Goal: Task Accomplishment & Management: Manage account settings

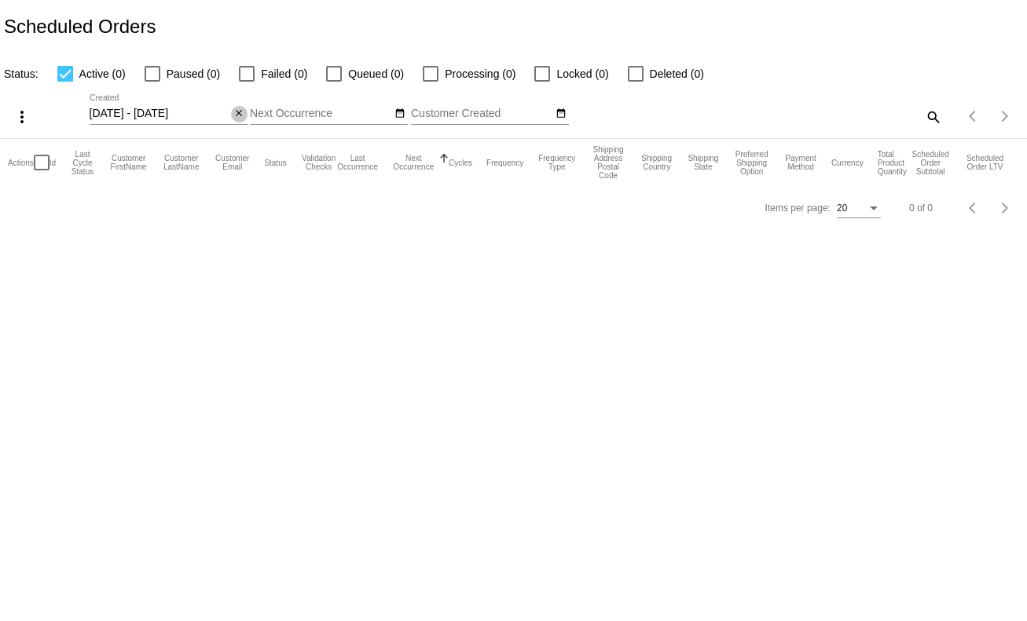
click at [240, 110] on mat-icon "close" at bounding box center [238, 114] width 11 height 13
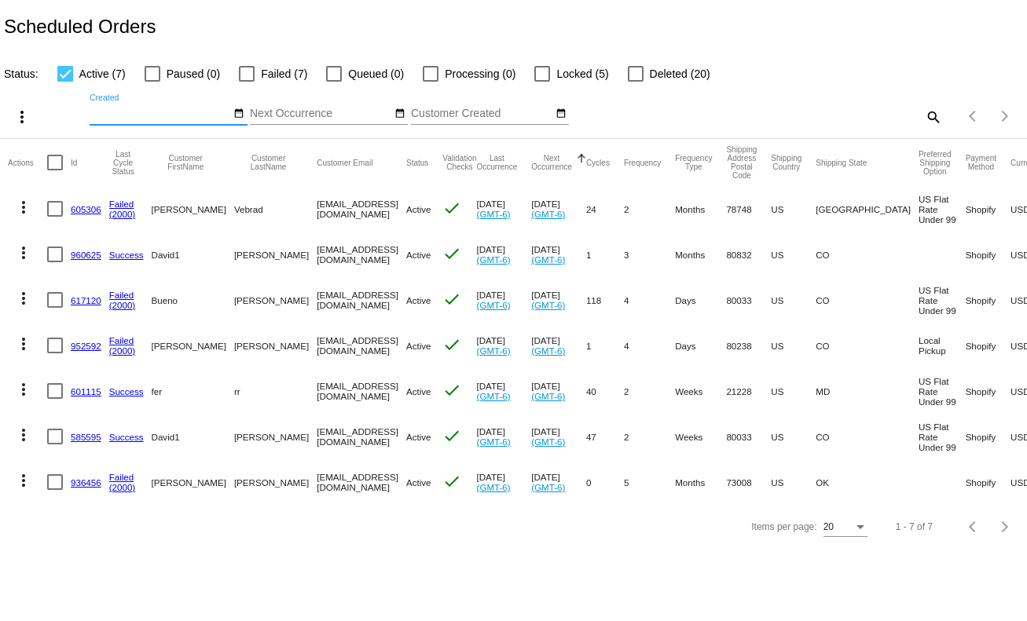
click at [76, 438] on link "585595" at bounding box center [86, 437] width 31 height 10
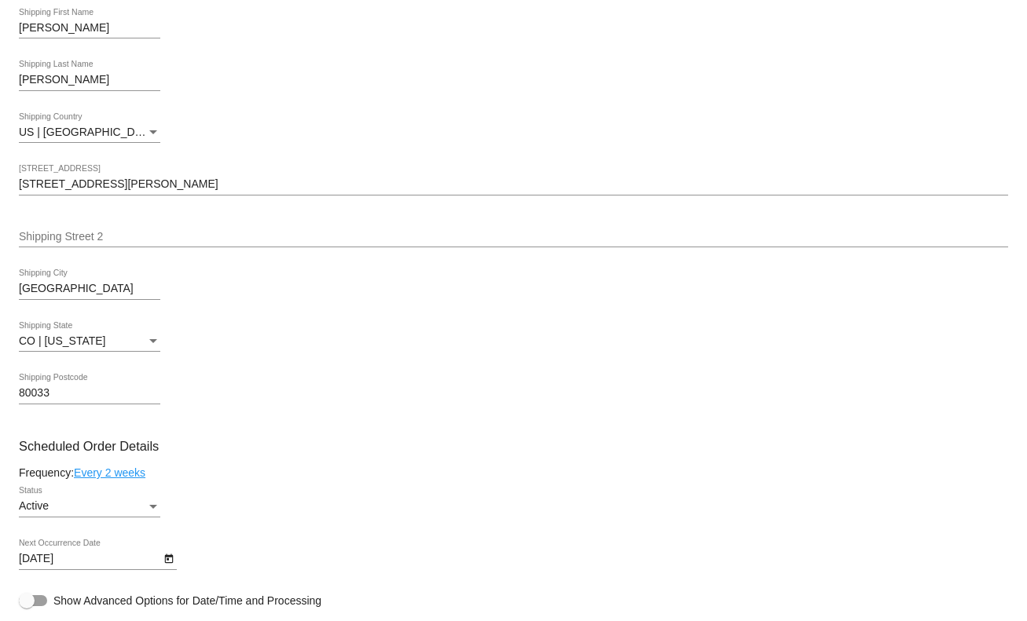
scroll to position [943, 0]
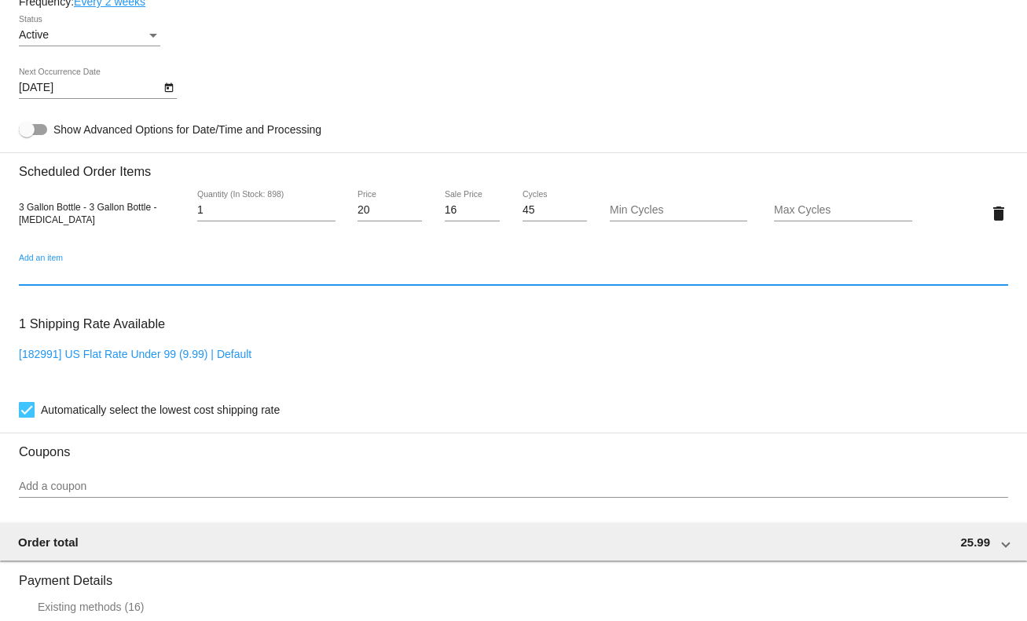
click at [142, 280] on input "Add an item" at bounding box center [513, 274] width 989 height 13
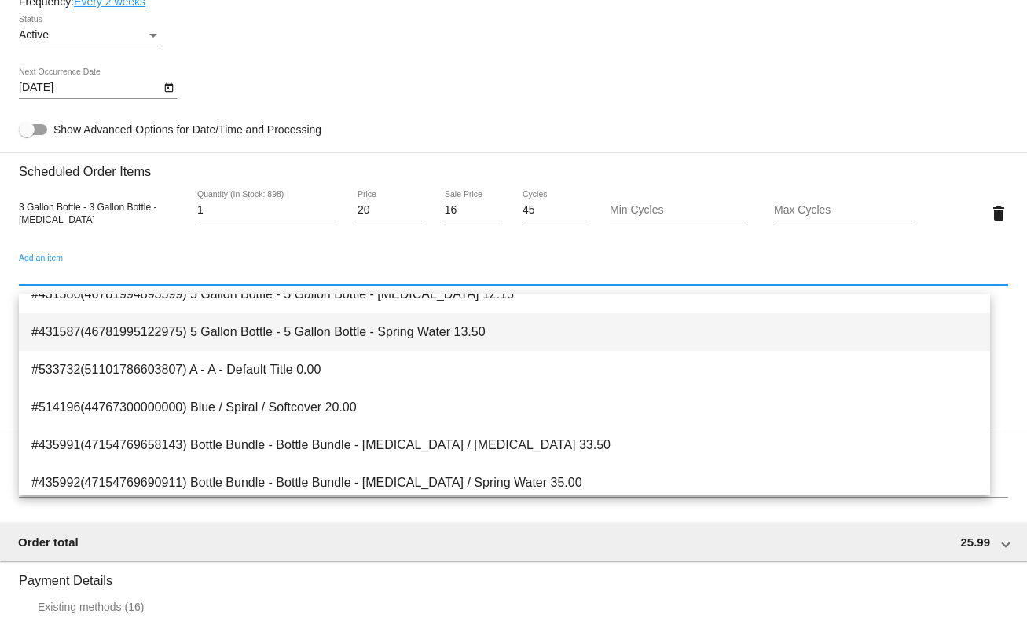
scroll to position [0, 0]
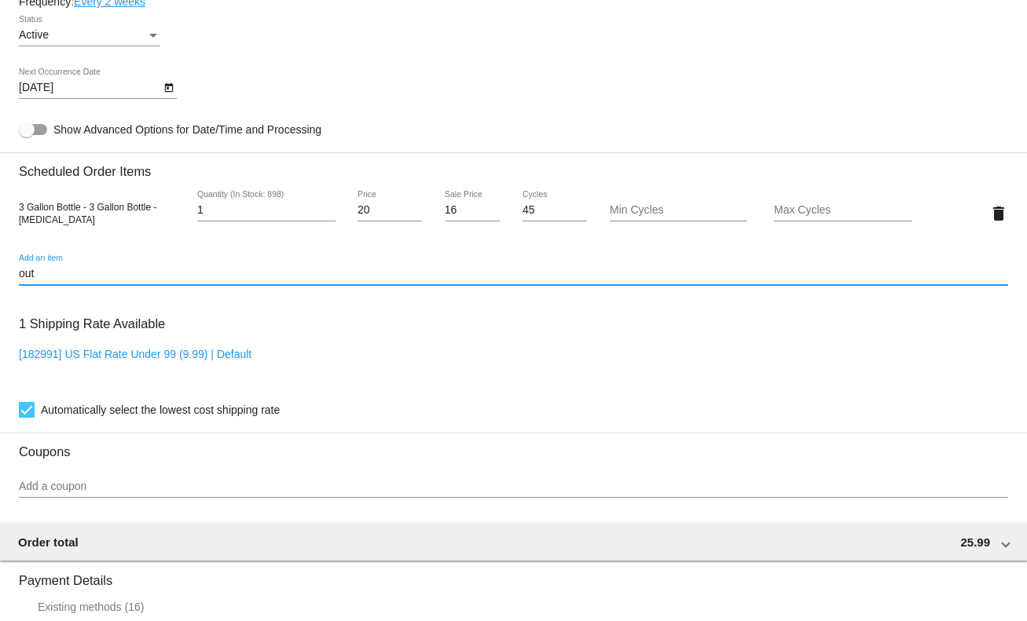
drag, startPoint x: 27, startPoint y: 278, endPoint x: -37, endPoint y: 278, distance: 63.6
click at [0, 278] on html "arrow_back Scheduled Order #585595 Active more_vert Last Processing Cycle ID: 5…" at bounding box center [513, 310] width 1027 height 621
type input "out"
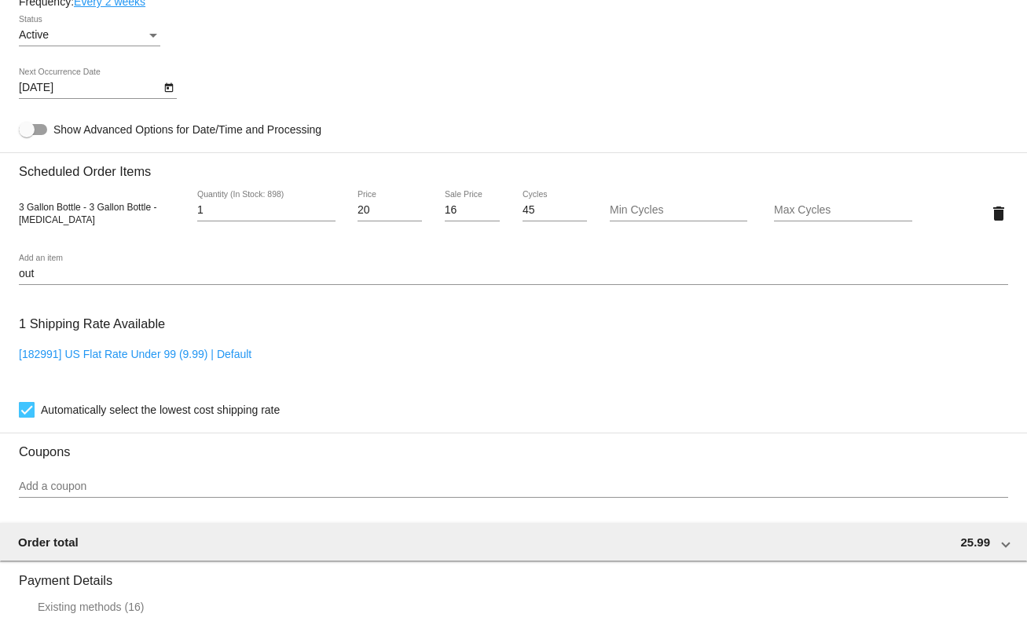
click at [134, 285] on div "out Add an item" at bounding box center [513, 270] width 989 height 31
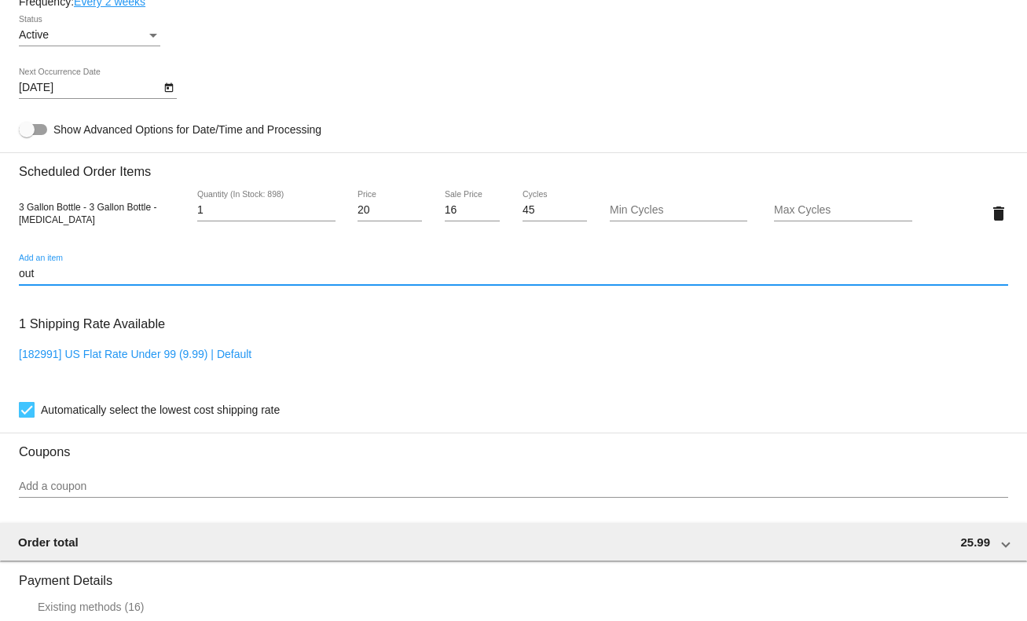
click at [60, 280] on input "out" at bounding box center [513, 274] width 989 height 13
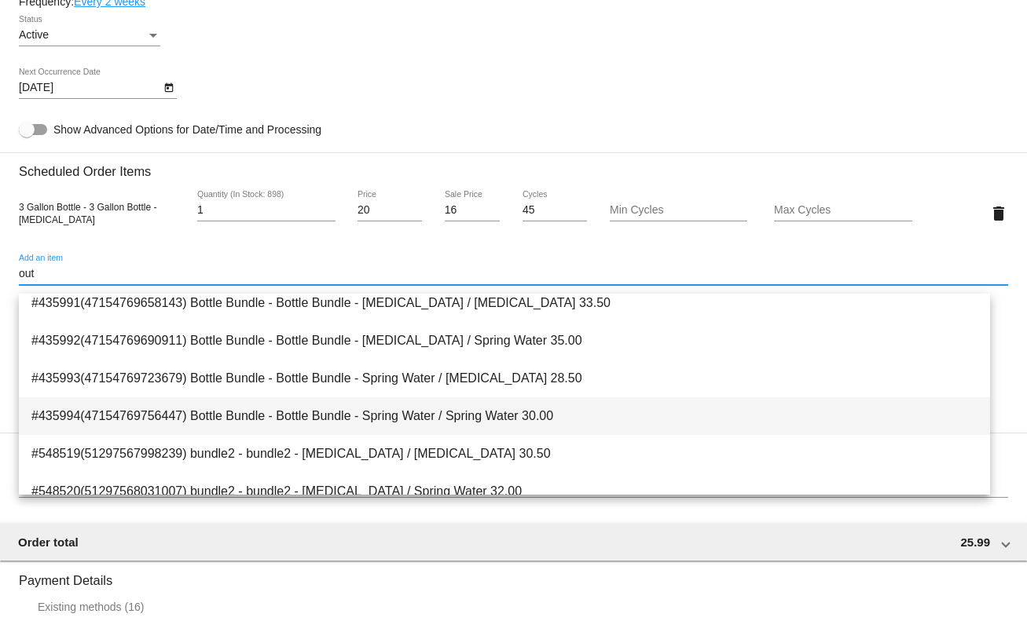
scroll to position [440, 0]
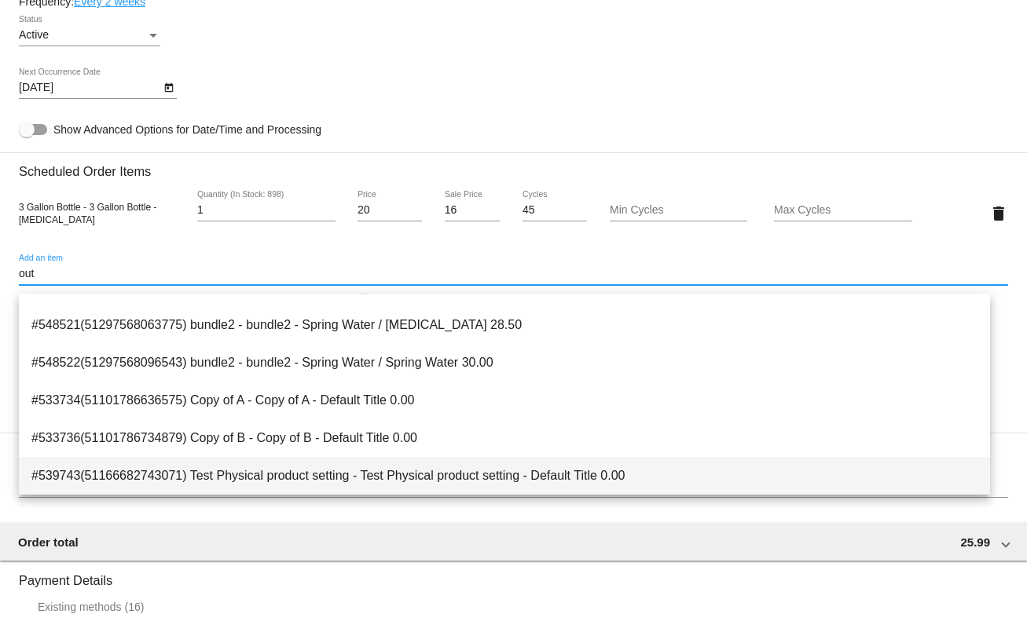
click at [439, 481] on span "#539743(51166682743071) Test Physical product setting - Test Physical product s…" at bounding box center [504, 476] width 946 height 38
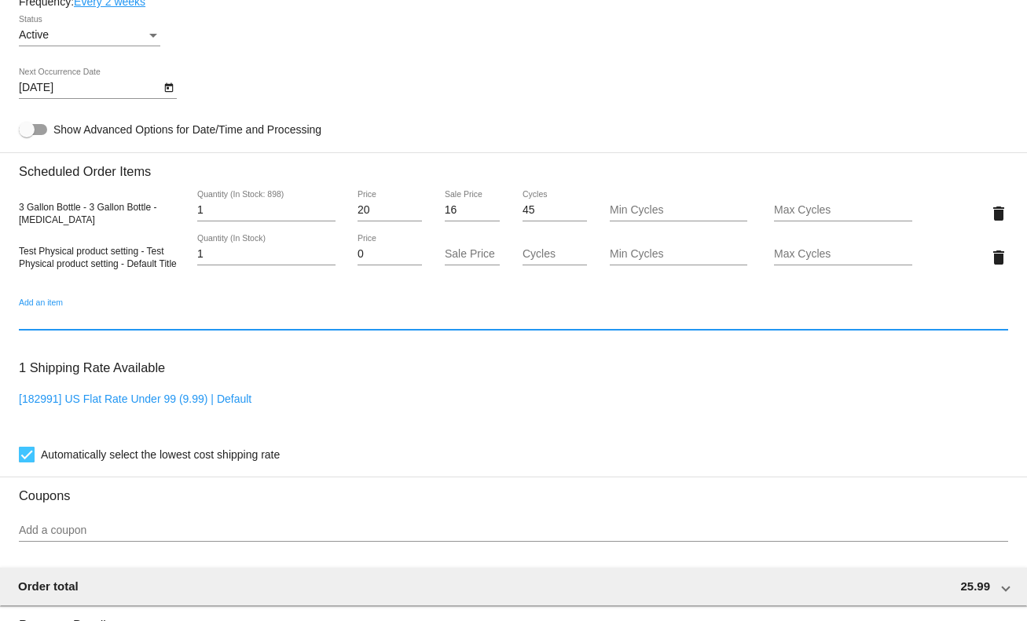
click at [76, 325] on input "Add an item" at bounding box center [513, 319] width 989 height 13
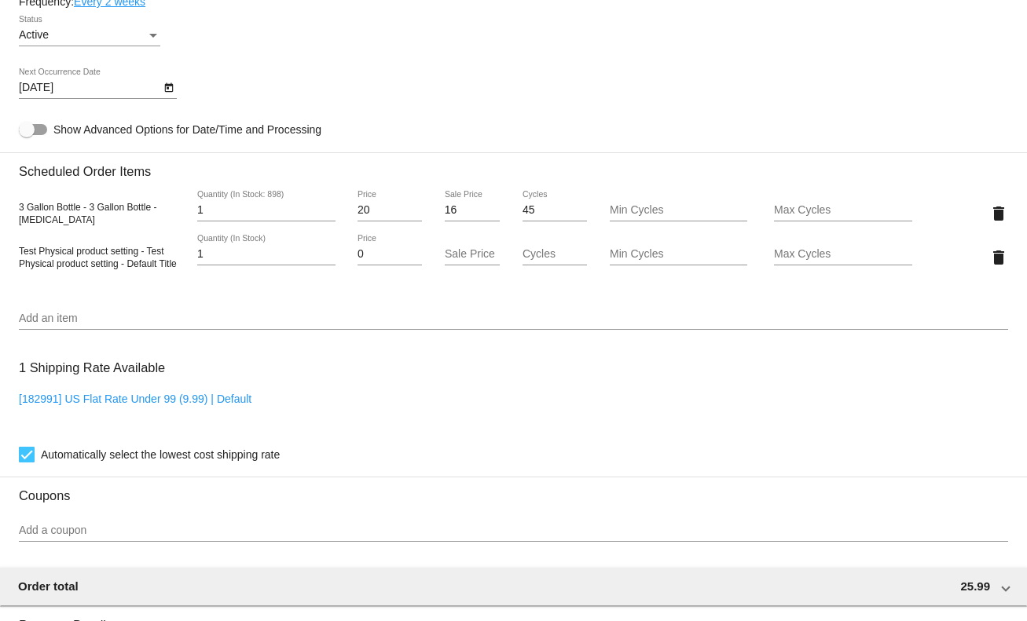
click at [110, 310] on div "Add an item" at bounding box center [513, 314] width 989 height 31
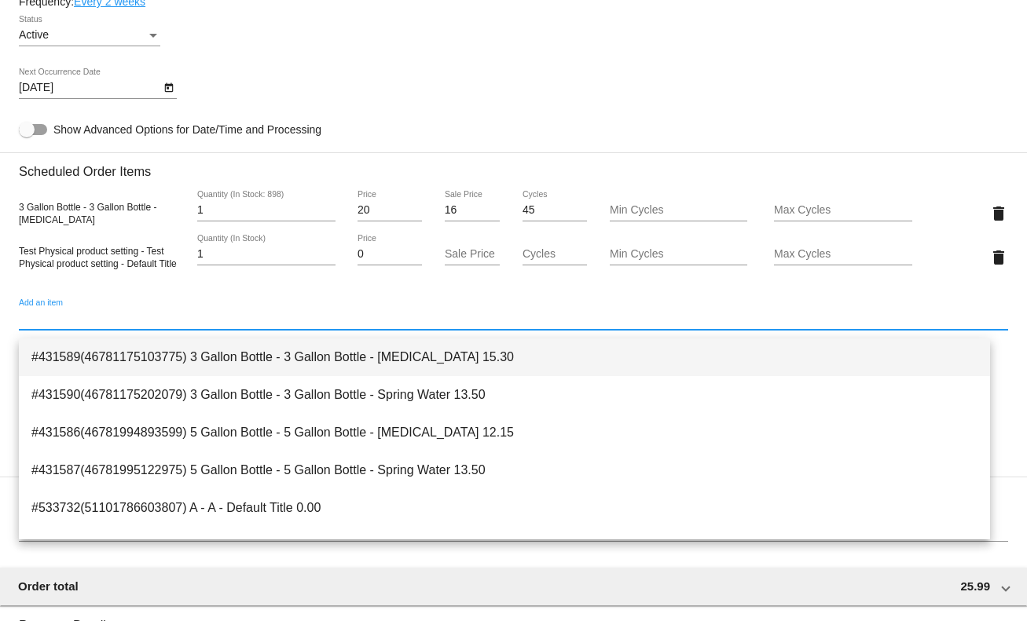
click at [122, 367] on span "#431589(46781175103775) 3 Gallon Bottle - 3 Gallon Bottle - [MEDICAL_DATA] 15.30" at bounding box center [504, 358] width 946 height 38
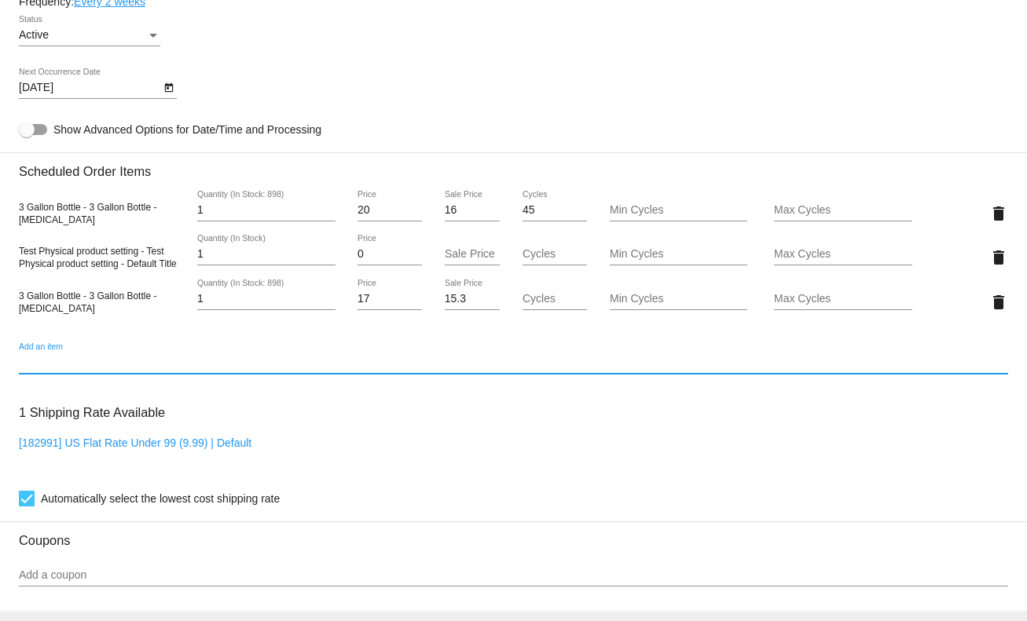
click at [133, 369] on input "Add an item" at bounding box center [513, 363] width 989 height 13
click at [124, 374] on div "Add an item" at bounding box center [513, 358] width 989 height 31
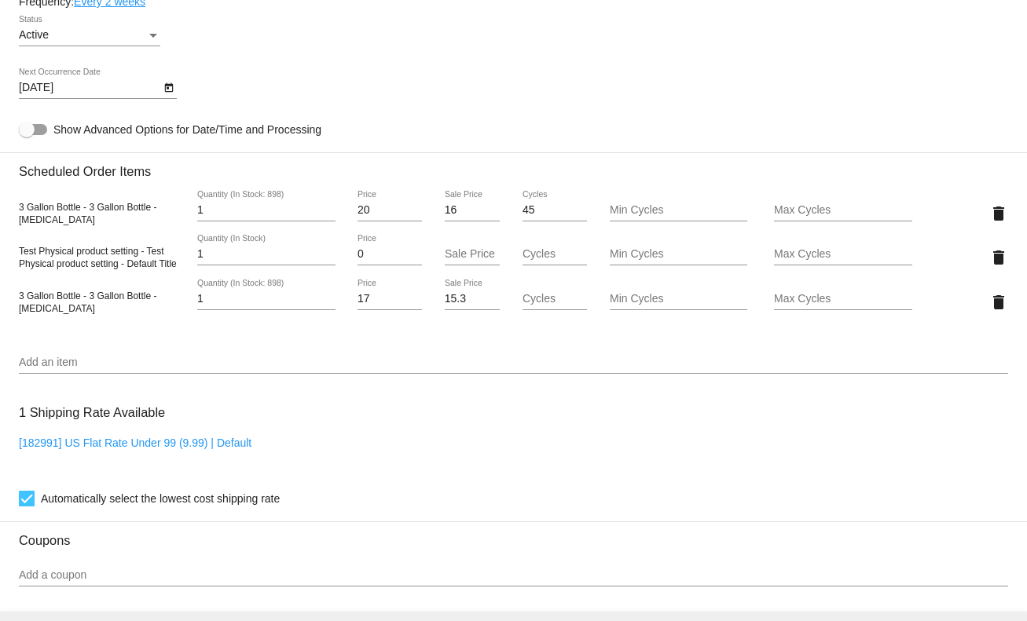
click at [57, 334] on div "3 Gallon Bottle - 3 Gallon Bottle - [MEDICAL_DATA] 1 Quantity (In Stock: 898) 2…" at bounding box center [513, 257] width 989 height 157
click at [61, 367] on input "Add an item" at bounding box center [513, 363] width 989 height 13
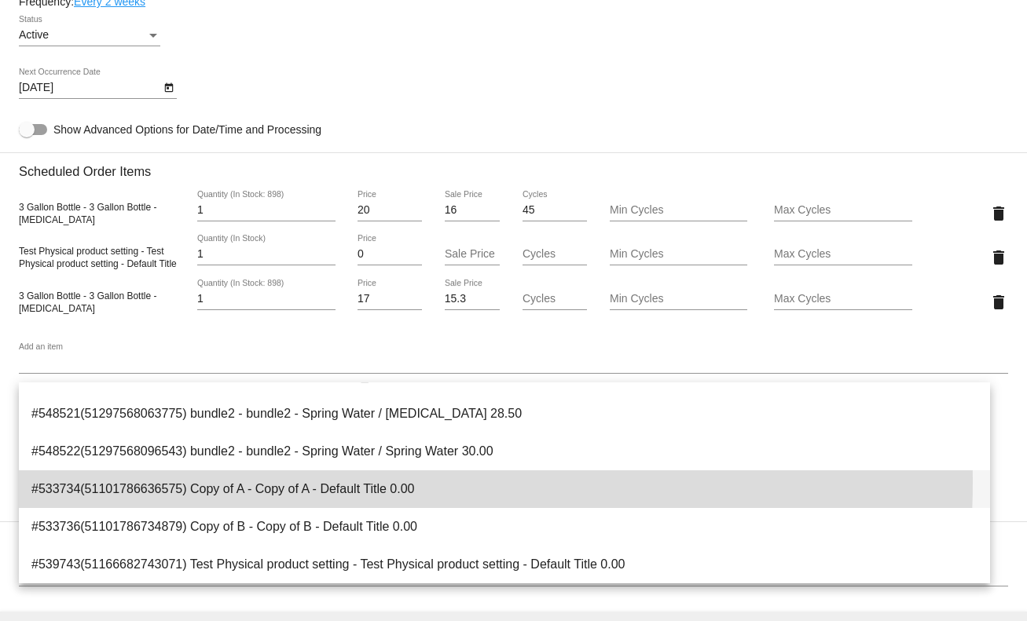
click at [337, 482] on span "#533734(51101786636575) Copy of A - Copy of A - Default Title 0.00" at bounding box center [504, 490] width 946 height 38
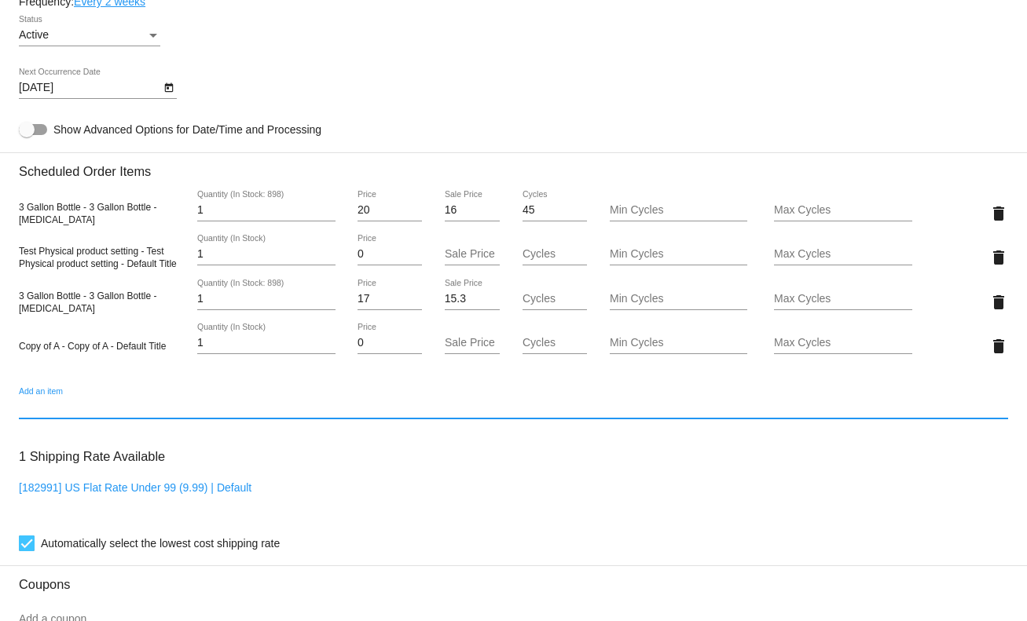
click at [120, 409] on input "Add an item" at bounding box center [513, 407] width 989 height 13
drag, startPoint x: 53, startPoint y: 394, endPoint x: 58, endPoint y: 409, distance: 15.9
click at [51, 394] on mat-card-content "Customer 3669387: David1 [PERSON_NAME] [PERSON_NAME][EMAIL_ADDRESS][DOMAIN_NAME…" at bounding box center [513, 215] width 989 height 1613
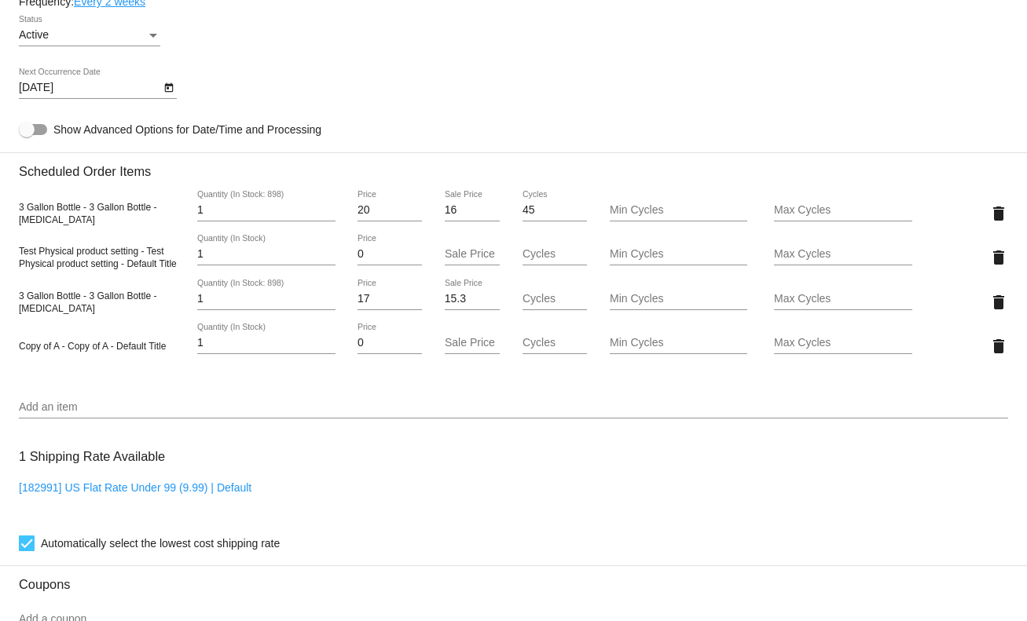
click at [75, 414] on input "Add an item" at bounding box center [513, 407] width 989 height 13
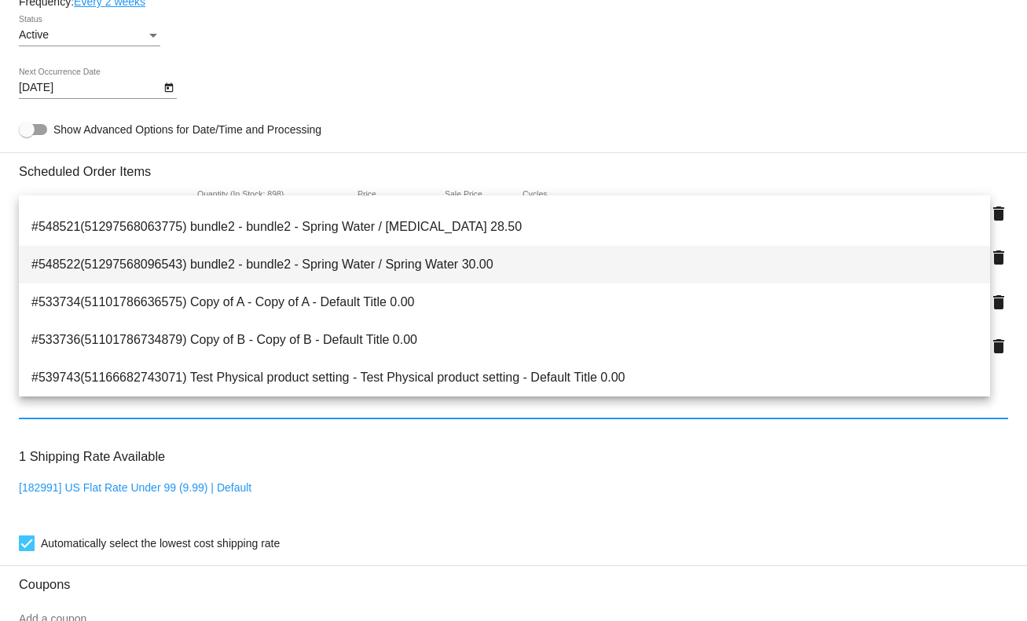
click at [303, 274] on span "#548522(51297568096543) bundle2 - bundle2 - Spring Water / Spring Water 30.00" at bounding box center [504, 265] width 946 height 38
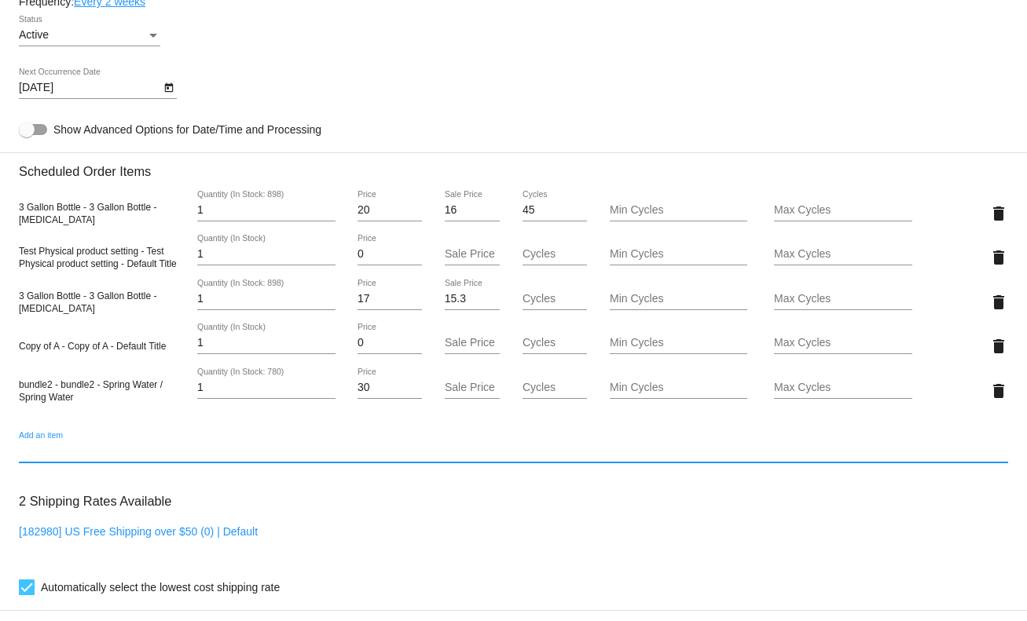
drag, startPoint x: 28, startPoint y: 390, endPoint x: 148, endPoint y: 378, distance: 120.1
click at [132, 378] on div "bundle2 - bundle2 - Spring Water / Spring Water 1 Quantity (In Stock: 780) 30 P…" at bounding box center [513, 390] width 989 height 45
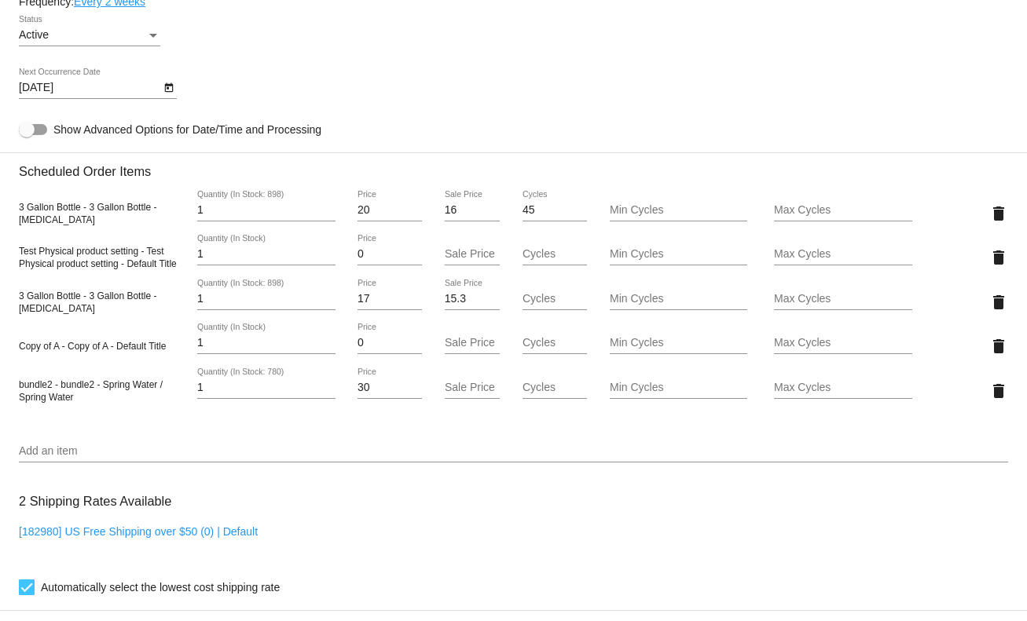
drag, startPoint x: 131, startPoint y: 350, endPoint x: 31, endPoint y: 354, distance: 100.6
click at [10, 348] on mat-card "Customer 3669387: David1 [PERSON_NAME] [PERSON_NAME][EMAIL_ADDRESS][DOMAIN_NAME…" at bounding box center [513, 264] width 1027 height 1749
drag, startPoint x: 48, startPoint y: 380, endPoint x: 120, endPoint y: 379, distance: 72.3
click at [36, 378] on div "bundle2 - bundle2 - Spring Water / Spring Water 1 Quantity (In Stock: 780) 30 P…" at bounding box center [513, 390] width 989 height 45
click at [165, 381] on div "bundle2 - bundle2 - Spring Water / Spring Water 1 Quantity (In Stock: 780) 30 P…" at bounding box center [513, 390] width 989 height 45
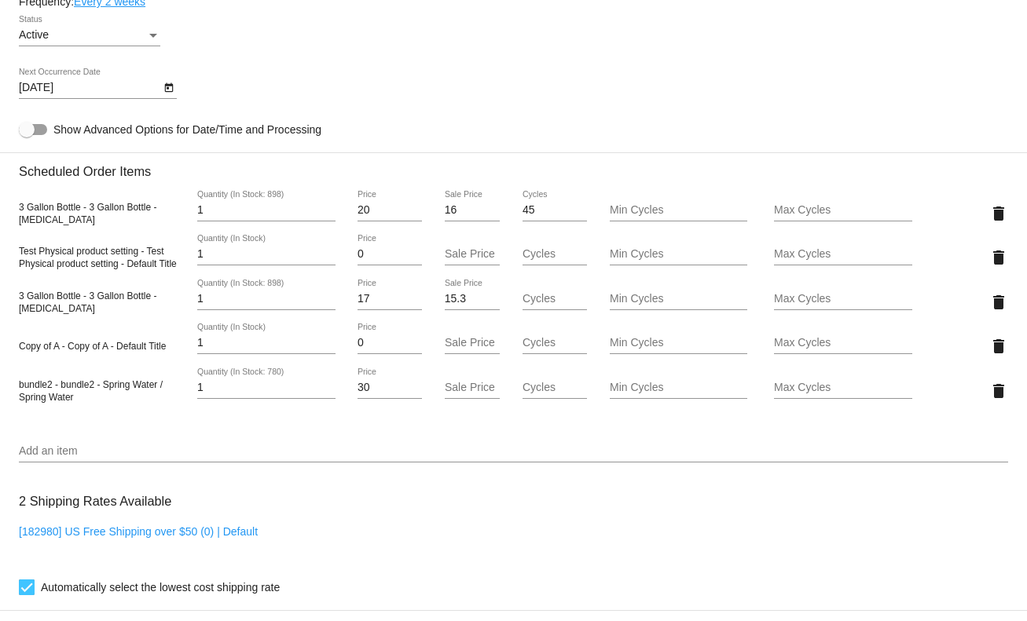
drag, startPoint x: 214, startPoint y: 225, endPoint x: 131, endPoint y: 236, distance: 83.2
click at [131, 228] on div "3 Gallon Bottle - 3 Gallon Bottle - [MEDICAL_DATA] 1 Quantity (In Stock: 898) 2…" at bounding box center [513, 213] width 989 height 45
click at [229, 334] on div "1 Quantity (In Stock)" at bounding box center [266, 339] width 138 height 31
drag, startPoint x: 49, startPoint y: 305, endPoint x: 228, endPoint y: 311, distance: 179.2
click at [97, 301] on span "3 Gallon Bottle - 3 Gallon Bottle - [MEDICAL_DATA]" at bounding box center [87, 303] width 137 height 24
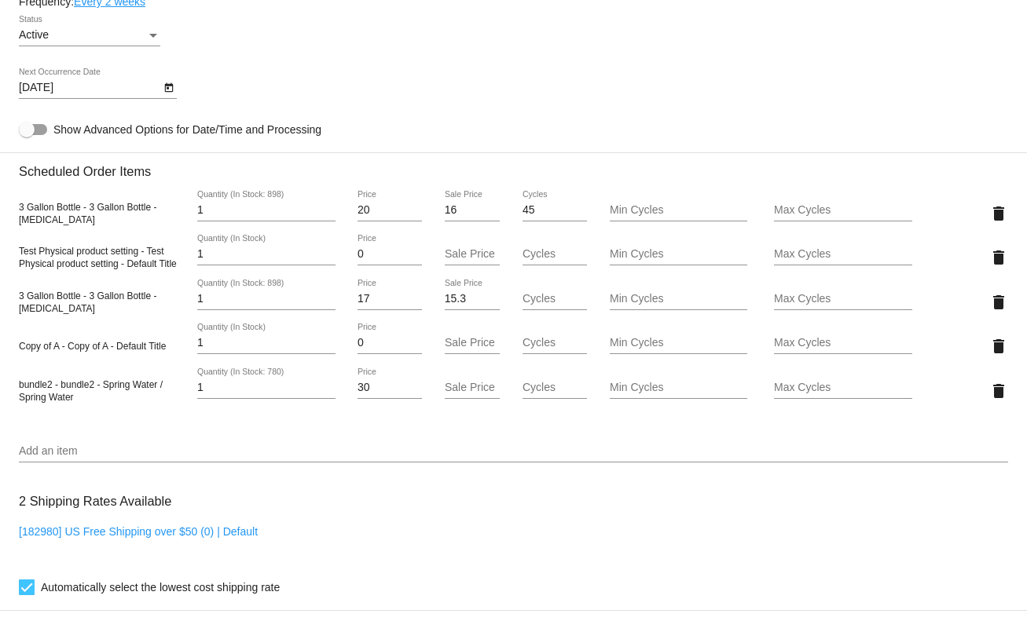
drag, startPoint x: 212, startPoint y: 395, endPoint x: 126, endPoint y: 398, distance: 85.7
click at [126, 398] on div "bundle2 - bundle2 - Spring Water / Spring Water 1 Quantity (In Stock: 780) 30 P…" at bounding box center [513, 390] width 989 height 45
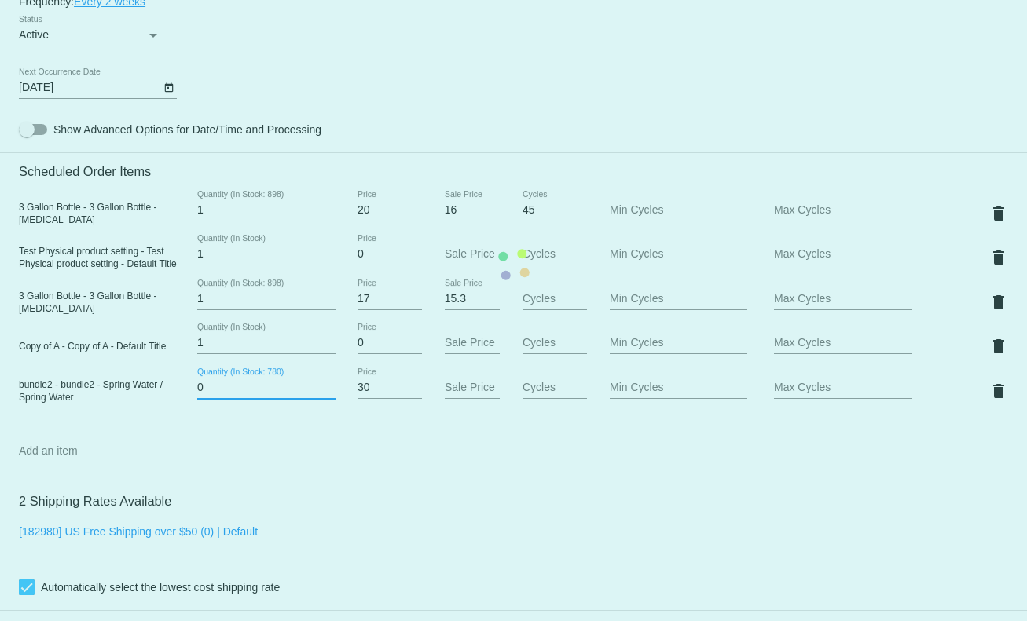
type input "0"
click at [324, 437] on mat-card "Customer 3669387: David1 [PERSON_NAME] [PERSON_NAME][EMAIL_ADDRESS][DOMAIN_NAME…" at bounding box center [513, 264] width 1027 height 1749
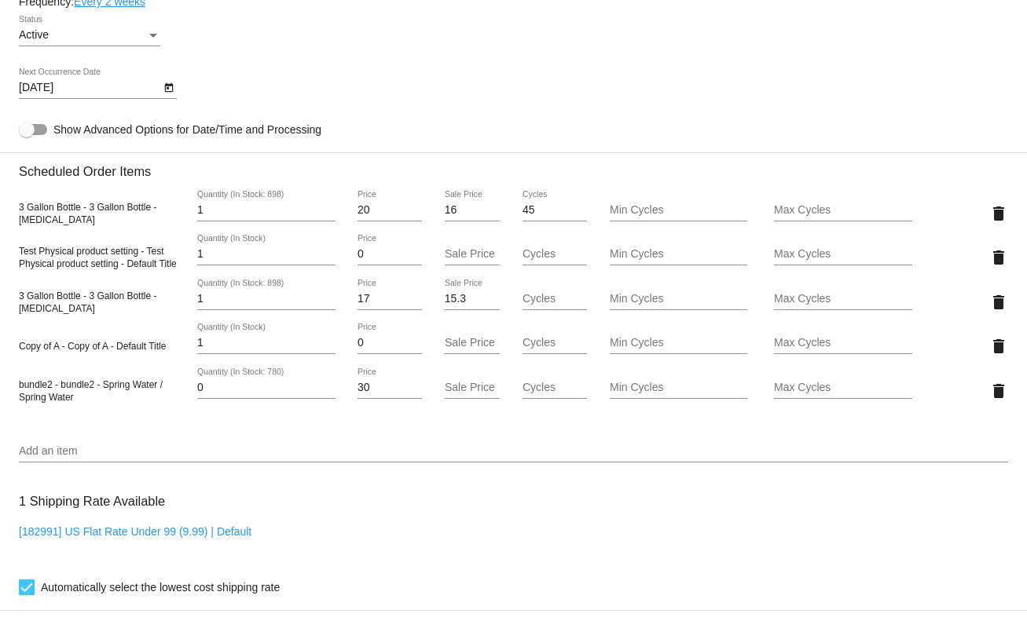
drag, startPoint x: 120, startPoint y: 407, endPoint x: 311, endPoint y: 408, distance: 190.9
click at [275, 407] on div "bundle2 - bundle2 - Spring Water / Spring Water 0 Quantity (In Stock: 780) 30 P…" at bounding box center [513, 390] width 989 height 45
click at [357, 425] on div "3 Gallon Bottle - 3 Gallon Bottle - [MEDICAL_DATA] 1 Quantity (In Stock: 898) 2…" at bounding box center [513, 302] width 989 height 246
drag, startPoint x: 279, startPoint y: 332, endPoint x: 108, endPoint y: 332, distance: 171.3
click at [108, 332] on div "3 Gallon Bottle - 3 Gallon Bottle - [MEDICAL_DATA] 1 Quantity (In Stock: 898) 2…" at bounding box center [513, 302] width 989 height 246
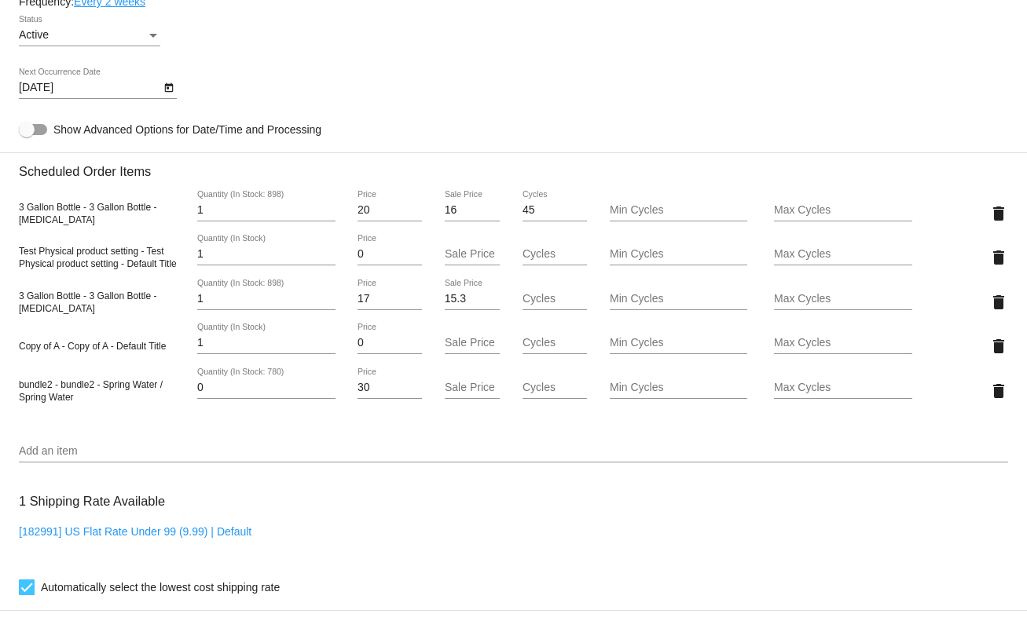
click at [153, 368] on div "Copy of A - Copy of A - Default Title 1 Quantity (In Stock) 0 Price Sale Price …" at bounding box center [513, 346] width 989 height 45
drag, startPoint x: 219, startPoint y: 353, endPoint x: 145, endPoint y: 350, distance: 74.7
click at [145, 350] on div "Copy of A - Copy of A - Default Title 1 Quantity (In Stock) 0 Price Sale Price …" at bounding box center [513, 346] width 989 height 45
type input "100"
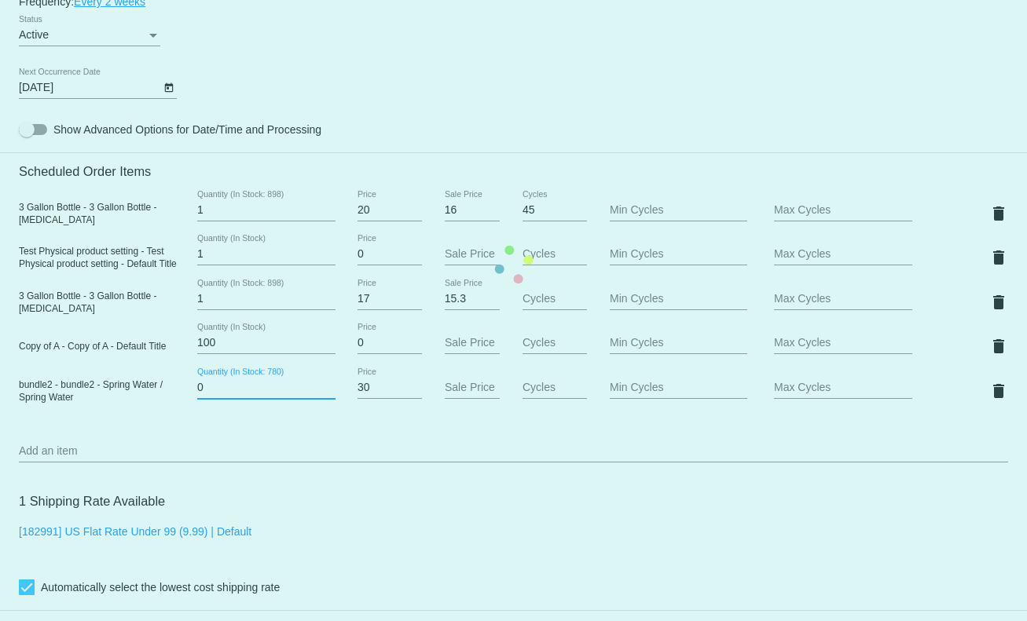
drag, startPoint x: 213, startPoint y: 398, endPoint x: 131, endPoint y: 398, distance: 81.7
click at [131, 398] on mat-card "Customer 3669387: David1 [PERSON_NAME] [PERSON_NAME][EMAIL_ADDRESS][DOMAIN_NAME…" at bounding box center [513, 264] width 1027 height 1749
type input "80"
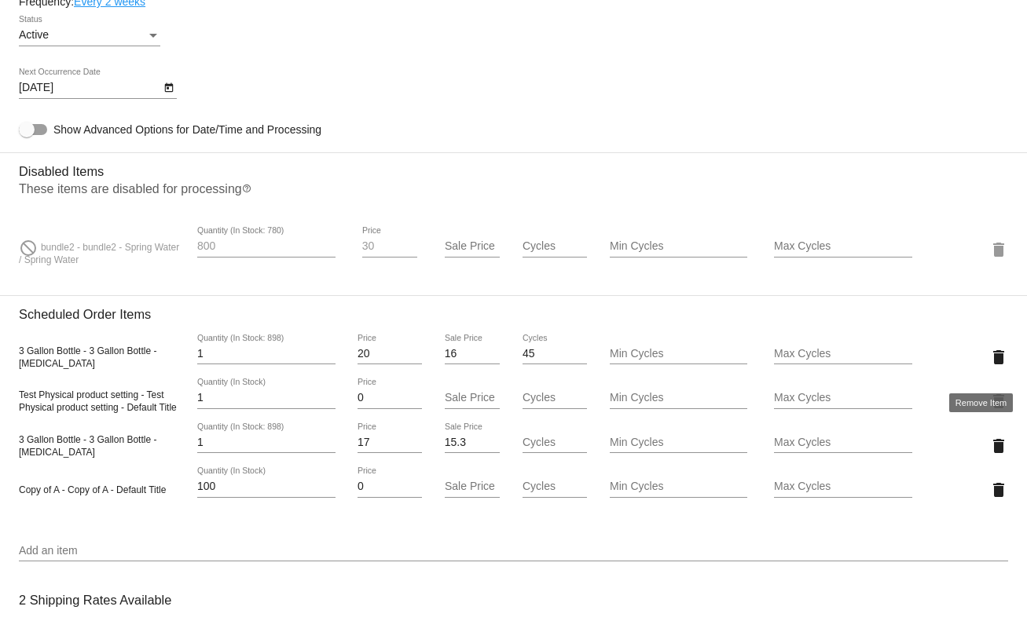
click at [989, 364] on mat-icon "delete" at bounding box center [998, 357] width 19 height 19
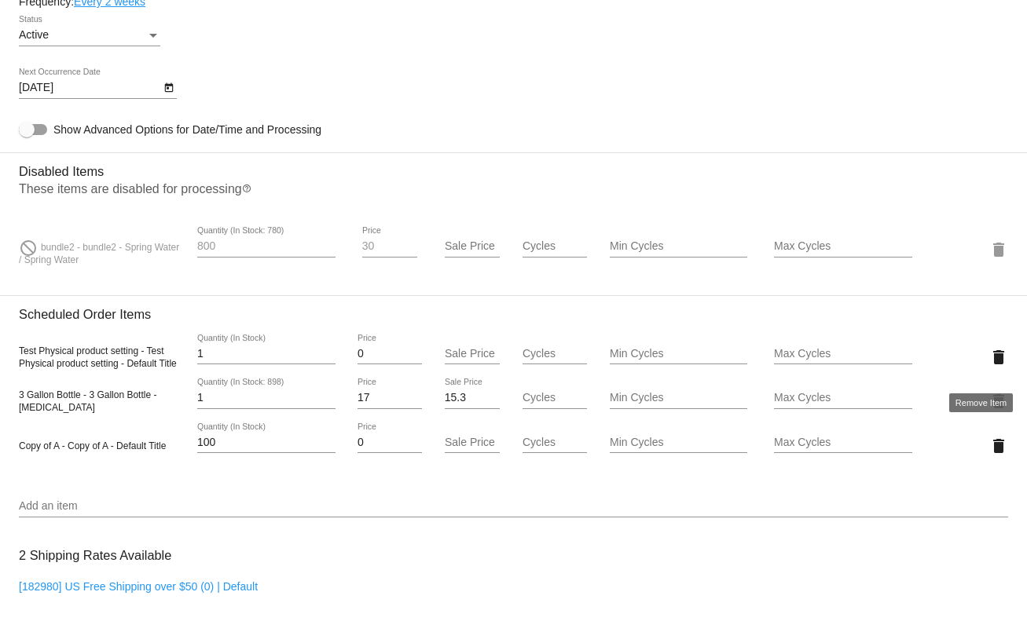
click at [989, 367] on mat-icon "delete" at bounding box center [998, 357] width 19 height 19
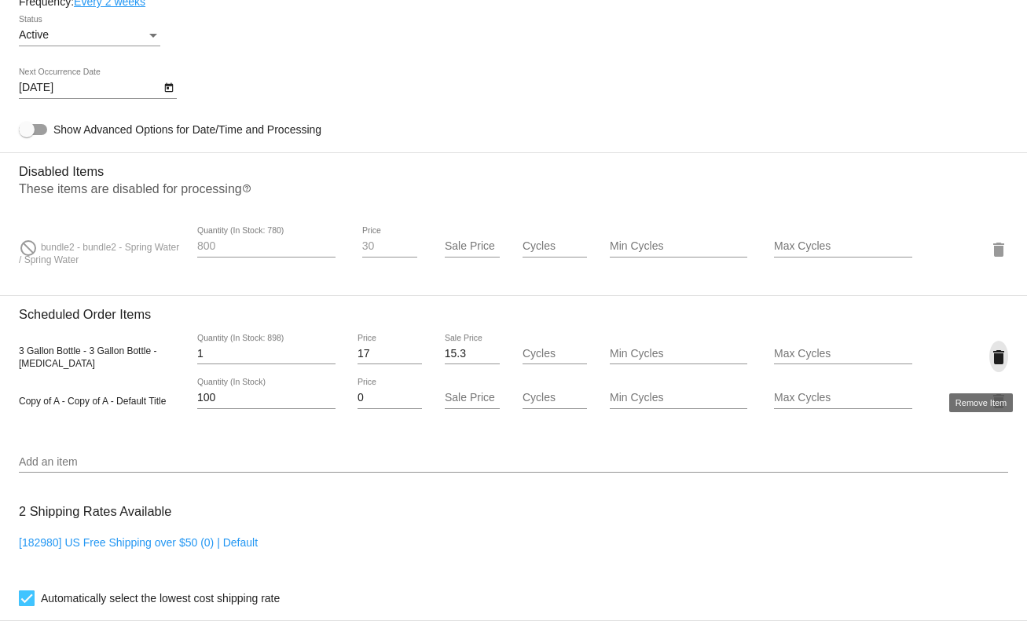
click at [989, 367] on mat-icon "delete" at bounding box center [998, 357] width 19 height 19
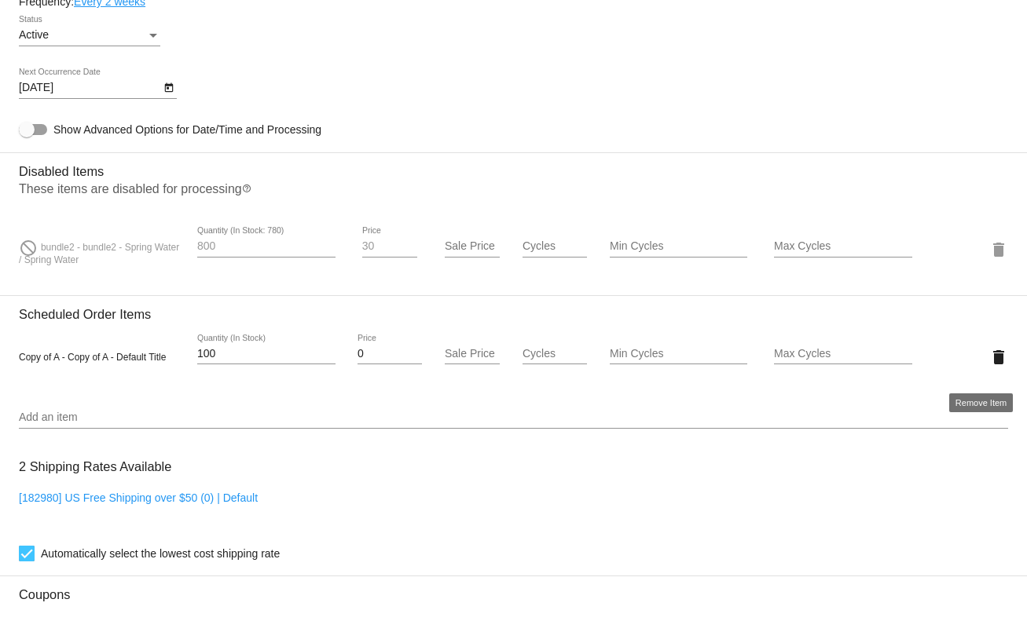
click at [989, 361] on mat-icon "delete" at bounding box center [998, 357] width 19 height 19
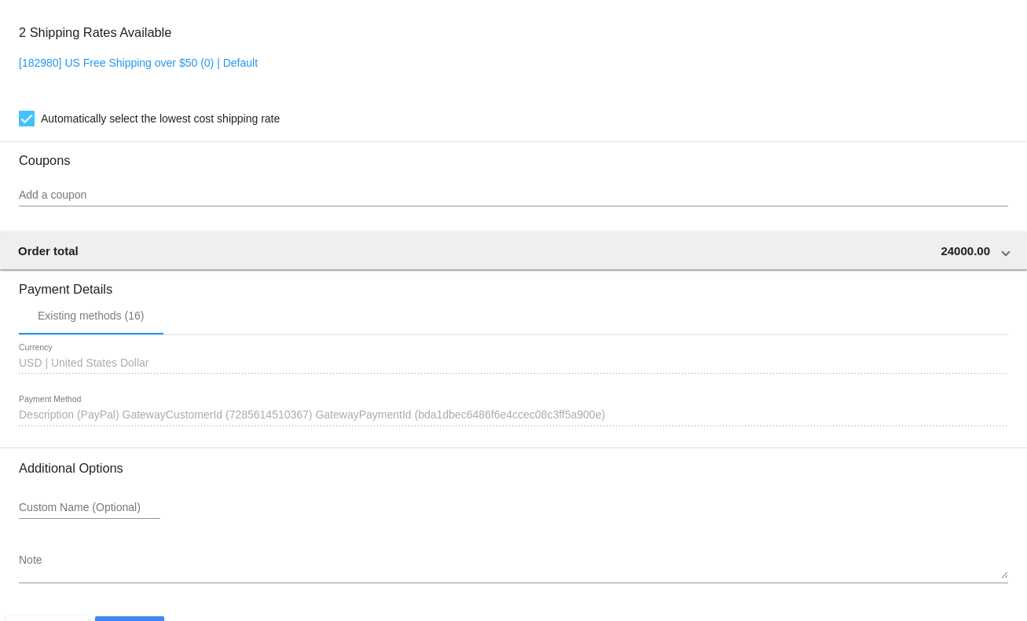
scroll to position [1331, 0]
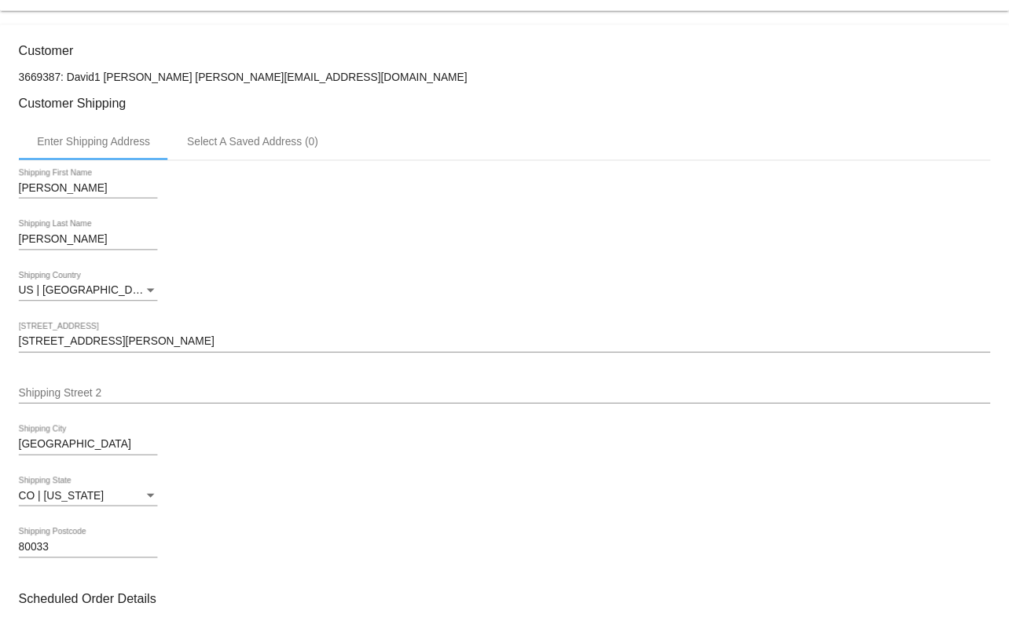
scroll to position [0, 0]
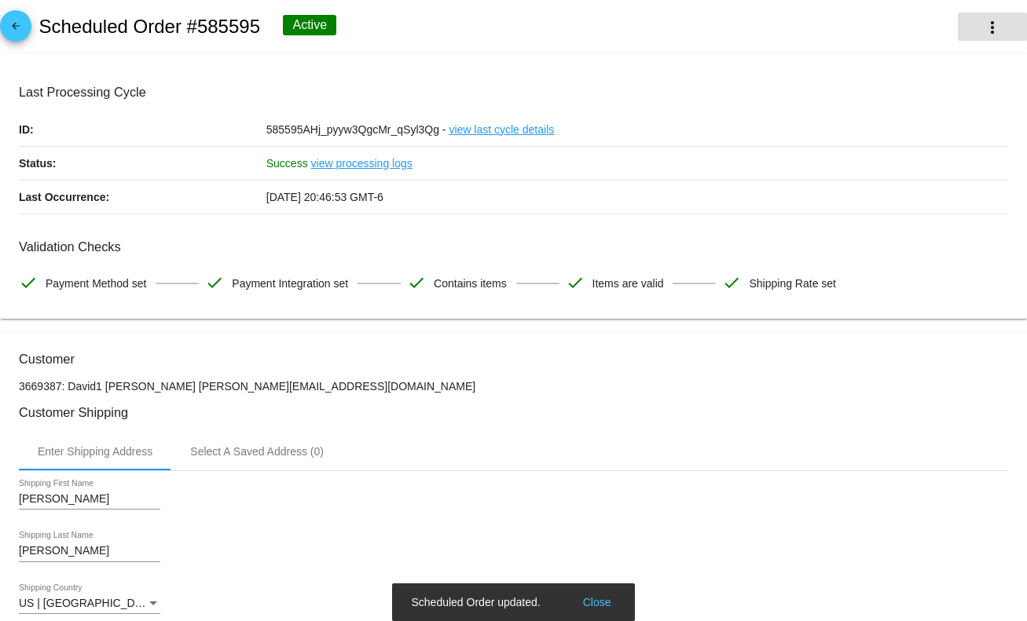
click at [983, 34] on mat-icon "more_vert" at bounding box center [992, 27] width 19 height 19
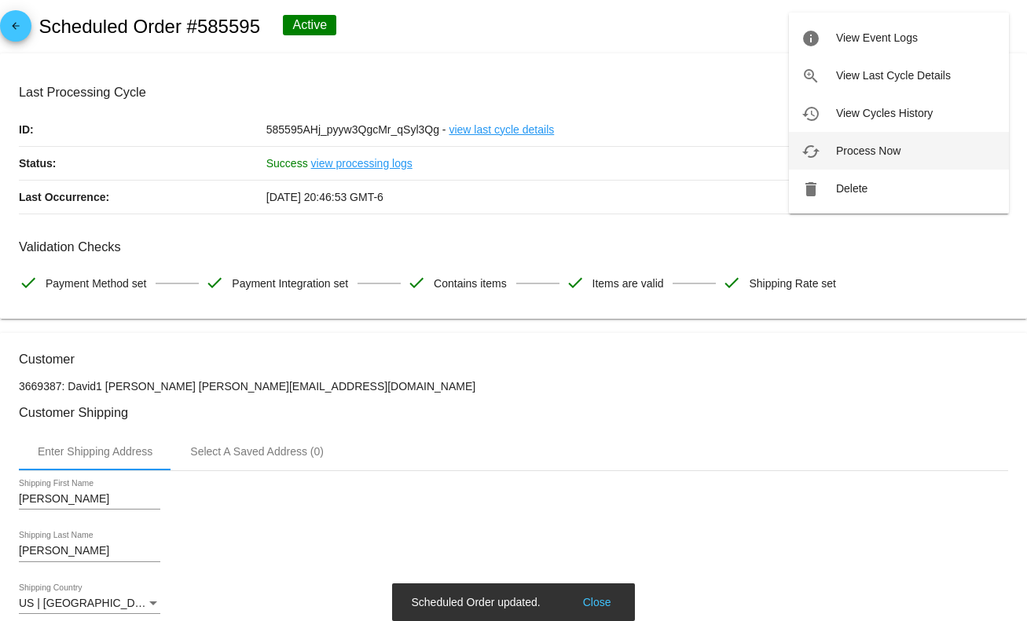
click at [897, 141] on button "cached Process Now" at bounding box center [899, 151] width 220 height 38
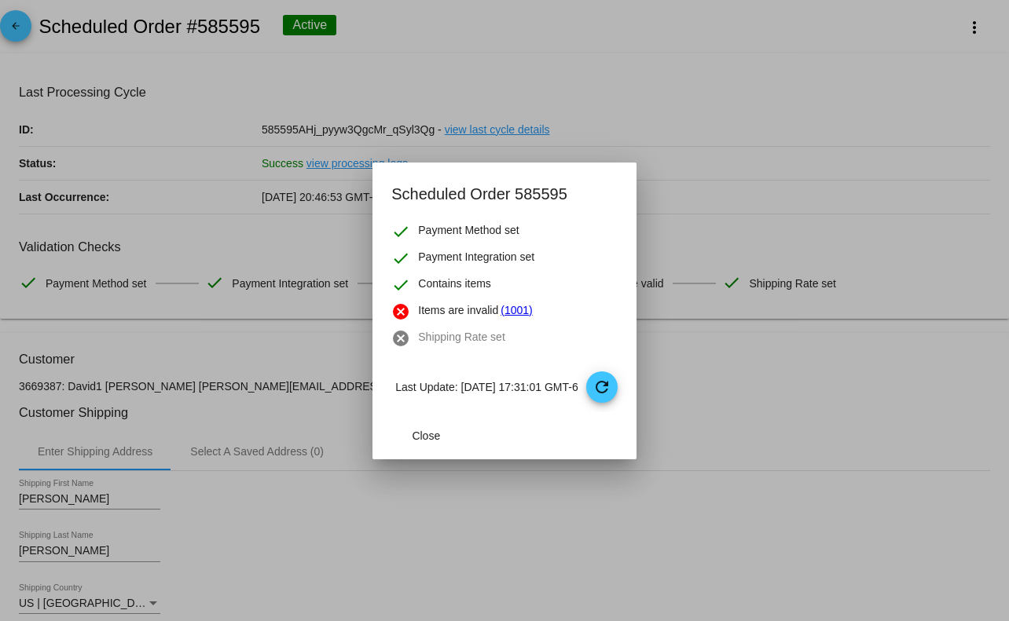
drag, startPoint x: 431, startPoint y: 305, endPoint x: 600, endPoint y: 299, distance: 169.0
click at [596, 299] on mat-dialog-content "check Payment Method set check Payment Integration set check Contains items can…" at bounding box center [503, 317] width 263 height 190
click at [588, 294] on mat-dialog-content "check Payment Method set check Payment Integration set check Contains items can…" at bounding box center [503, 317] width 263 height 190
click at [563, 242] on mat-dialog-content "check Payment Method set check Payment Integration set check Contains items can…" at bounding box center [503, 317] width 263 height 190
drag, startPoint x: 443, startPoint y: 235, endPoint x: 536, endPoint y: 225, distance: 93.2
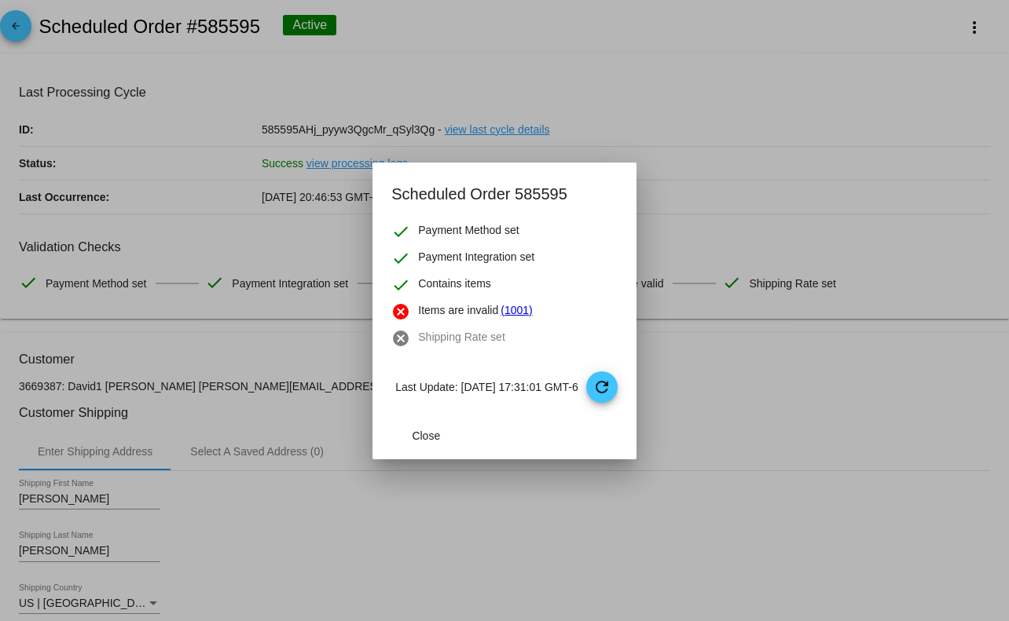
click at [536, 225] on div "check Payment Method set" at bounding box center [503, 231] width 225 height 19
click at [636, 243] on mat-dialog-content "check Payment Method set check Payment Integration set check Contains items can…" at bounding box center [503, 317] width 263 height 190
